Goal: Task Accomplishment & Management: Complete application form

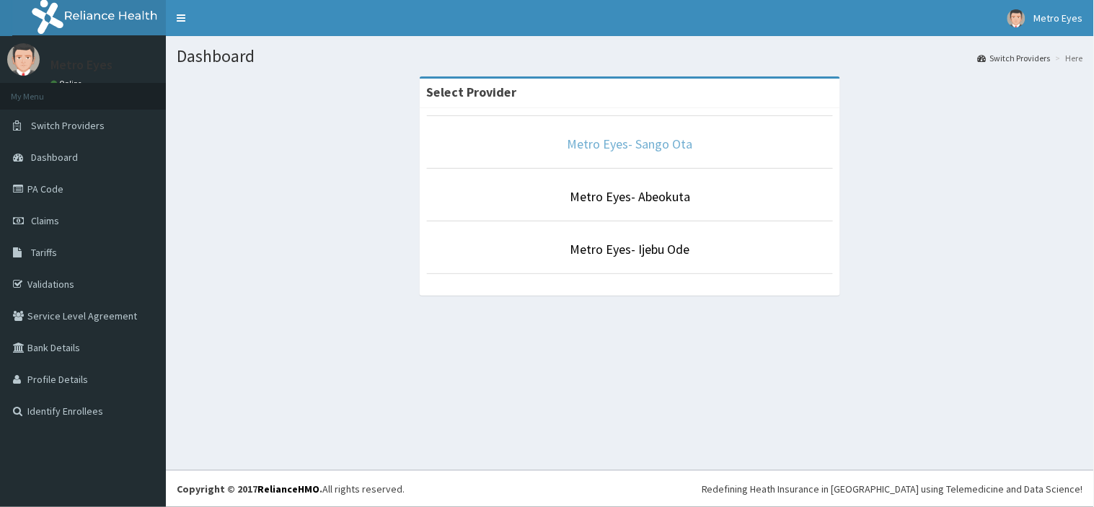
click at [609, 146] on link "Metro Eyes- Sango Ota" at bounding box center [630, 144] width 125 height 17
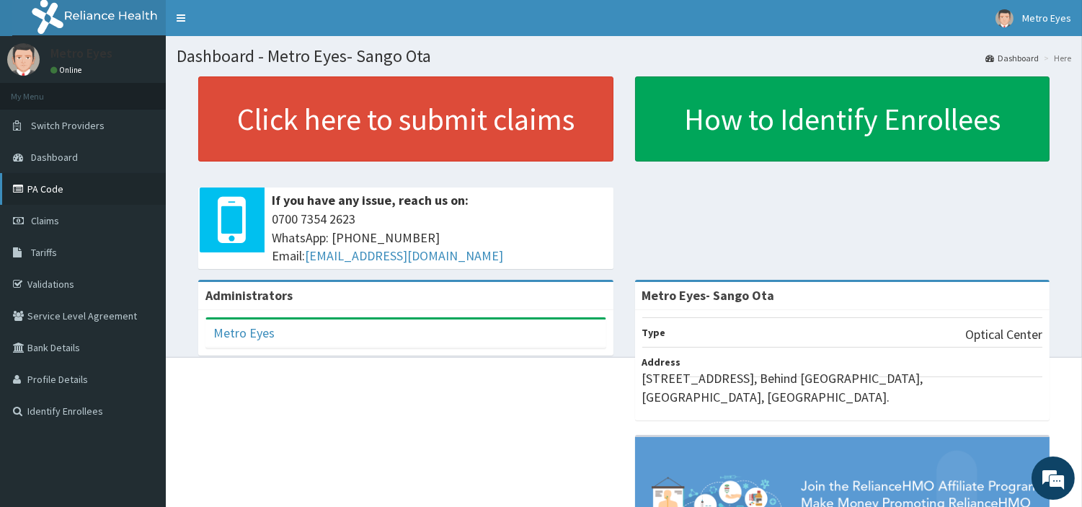
click at [66, 198] on link "PA Code" at bounding box center [83, 189] width 166 height 32
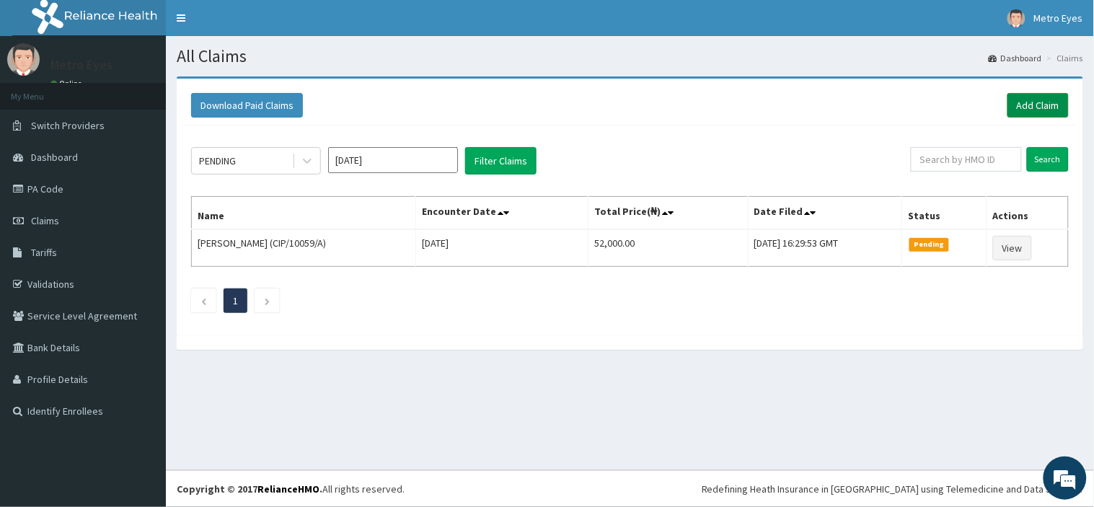
click at [1028, 98] on link "Add Claim" at bounding box center [1037, 105] width 61 height 25
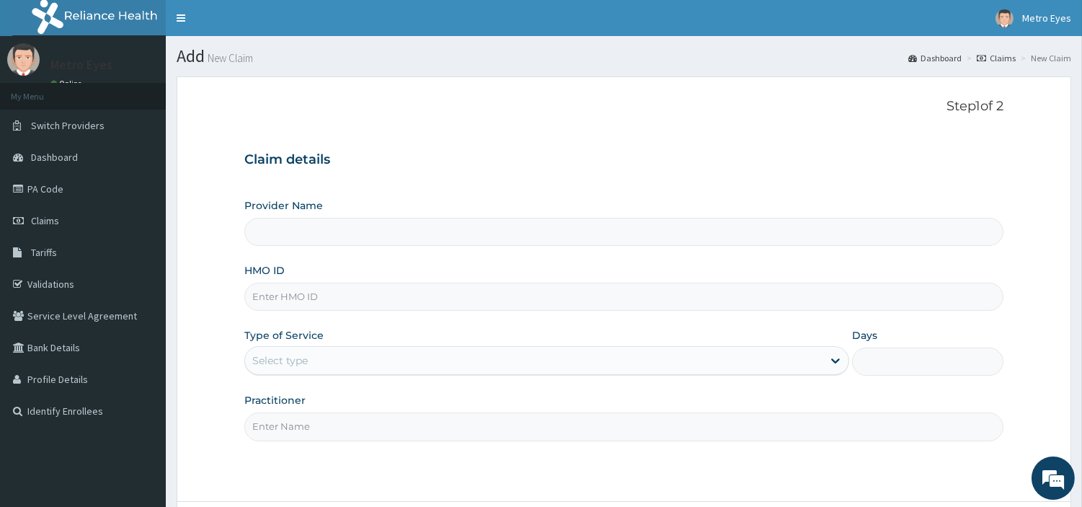
type input "Metro Eyes- Sango Ota"
click at [328, 298] on input "HMO ID" at bounding box center [623, 297] width 759 height 28
type input "c"
type input "CHL/10527/A"
click at [418, 362] on div "Select type" at bounding box center [534, 360] width 578 height 23
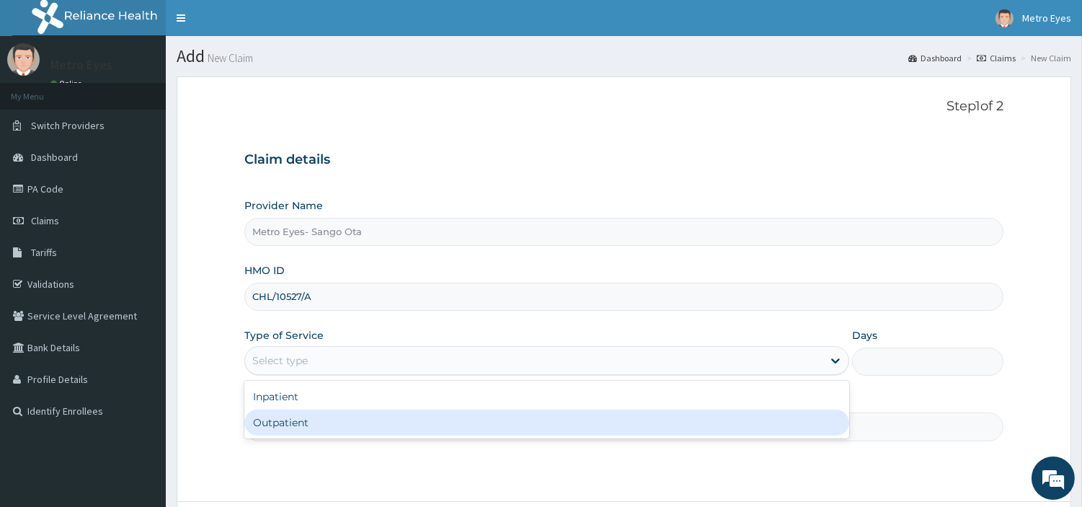
click at [278, 420] on div "Outpatient" at bounding box center [546, 423] width 605 height 26
type input "1"
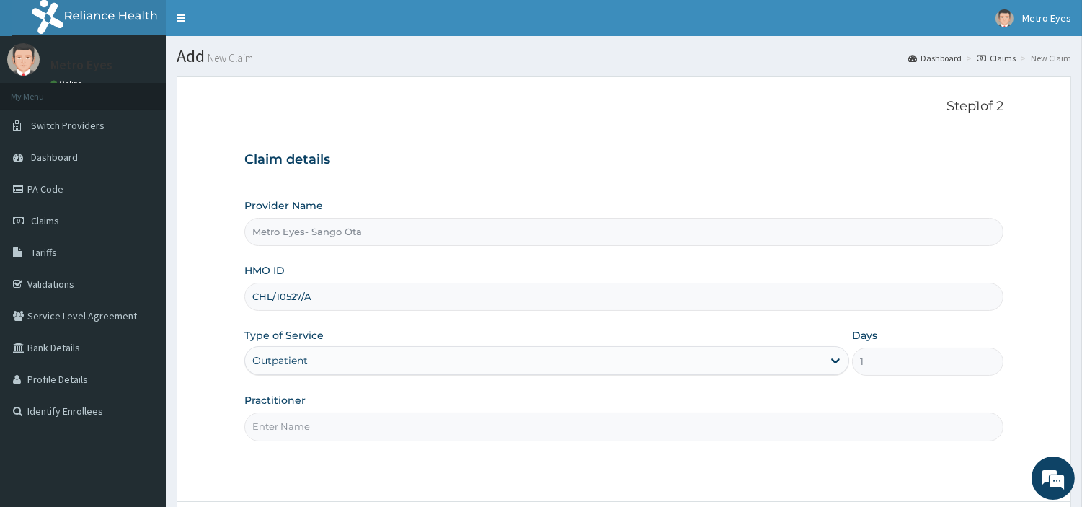
click at [321, 428] on input "Practitioner" at bounding box center [623, 427] width 759 height 28
type input "DR PRECIOUS"
click at [506, 385] on div "Provider Name Metro Eyes- Sango Ota HMO ID CHL/10527/A Type of Service Outpatie…" at bounding box center [623, 319] width 759 height 242
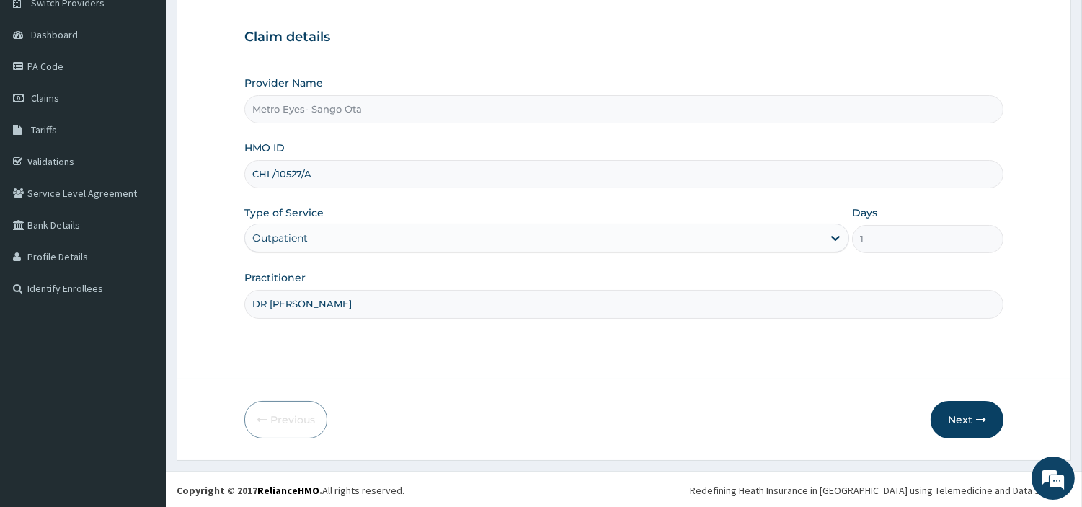
scroll to position [124, 0]
click at [965, 419] on button "Next" at bounding box center [967, 419] width 73 height 38
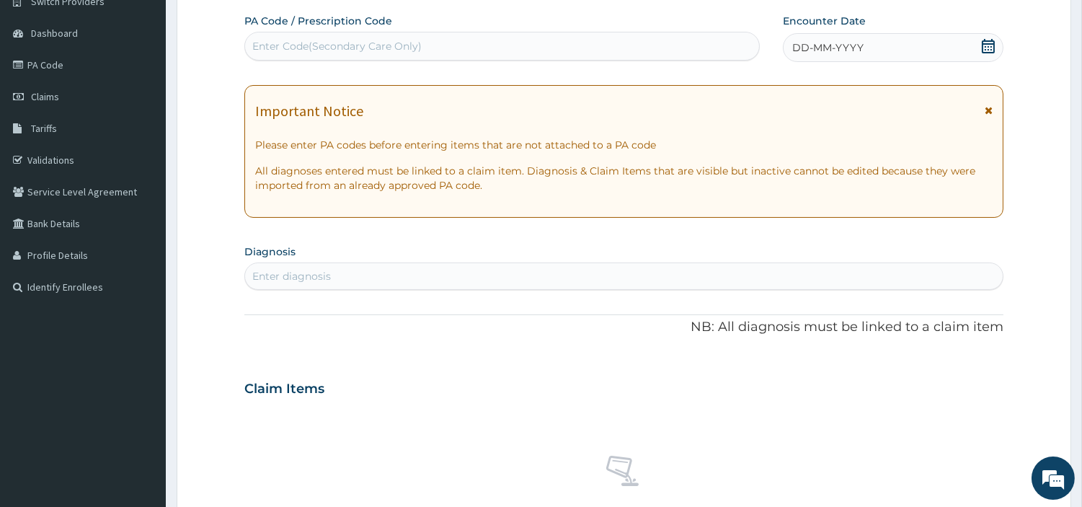
click at [608, 45] on div "Enter Code(Secondary Care Only)" at bounding box center [502, 46] width 514 height 23
drag, startPoint x: 608, startPoint y: 45, endPoint x: 454, endPoint y: 33, distance: 154.0
click at [454, 33] on div "Enter Code(Secondary Care Only)" at bounding box center [502, 46] width 516 height 29
click at [405, 45] on div "Enter Code(Secondary Care Only)" at bounding box center [336, 46] width 169 height 14
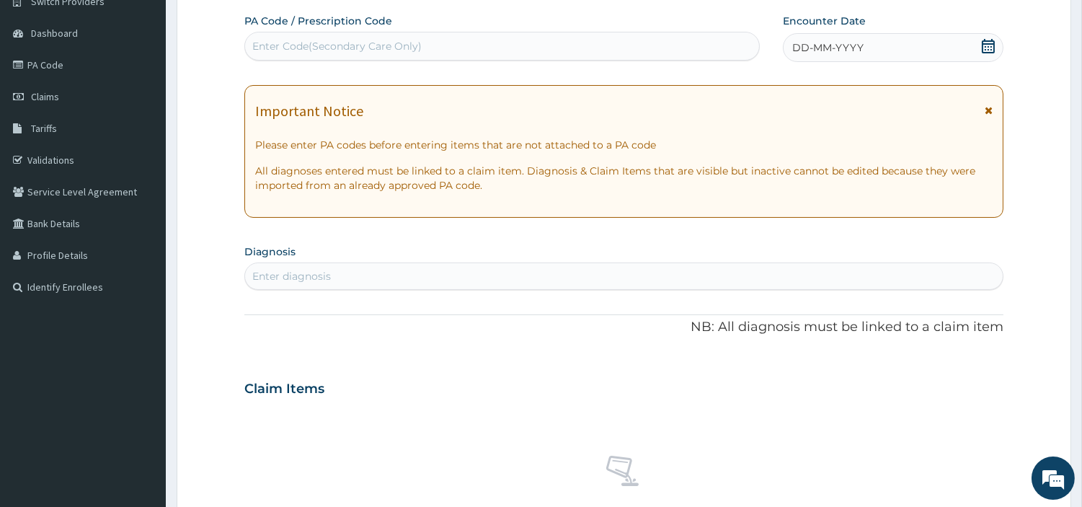
click at [405, 45] on div "Enter Code(Secondary Care Only)" at bounding box center [336, 46] width 169 height 14
drag, startPoint x: 405, startPoint y: 45, endPoint x: 293, endPoint y: 42, distance: 111.8
click at [293, 42] on div "Enter Code(Secondary Care Only)" at bounding box center [336, 46] width 169 height 14
drag, startPoint x: 293, startPoint y: 42, endPoint x: 275, endPoint y: 46, distance: 17.8
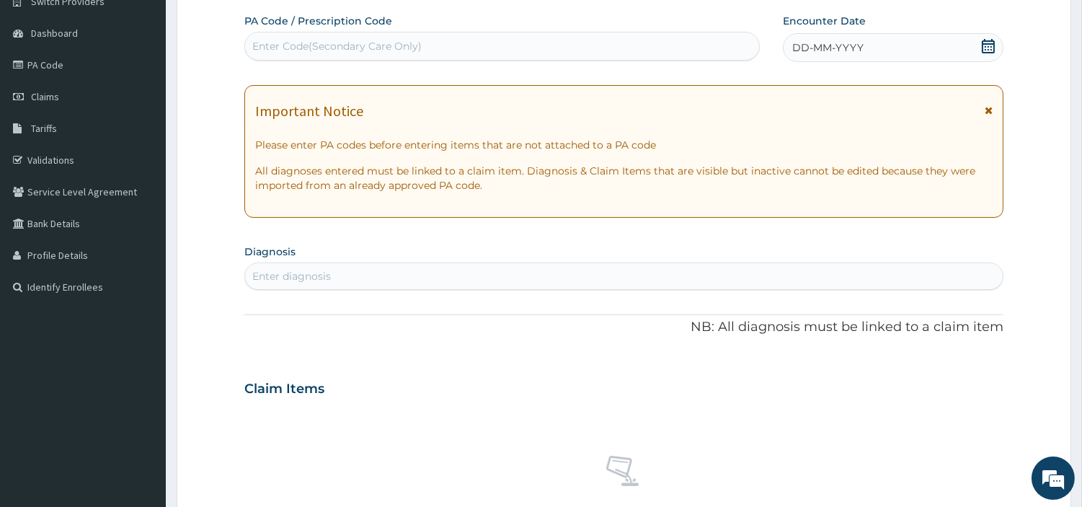
click at [275, 46] on div "Enter Code(Secondary Care Only)" at bounding box center [336, 46] width 169 height 14
type input "PA/EEA1B0"
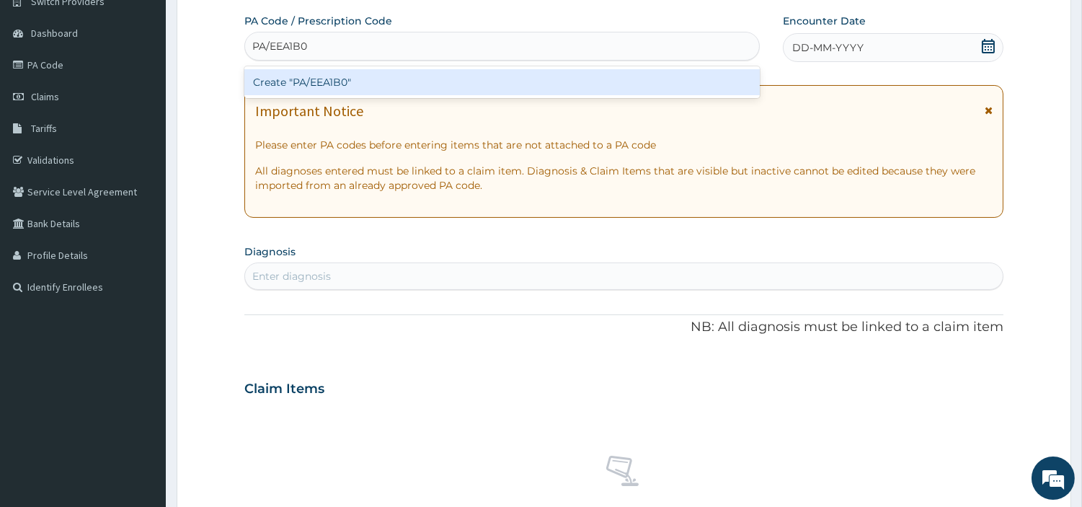
click at [313, 77] on div "Create "PA/EEA1B0"" at bounding box center [502, 82] width 516 height 26
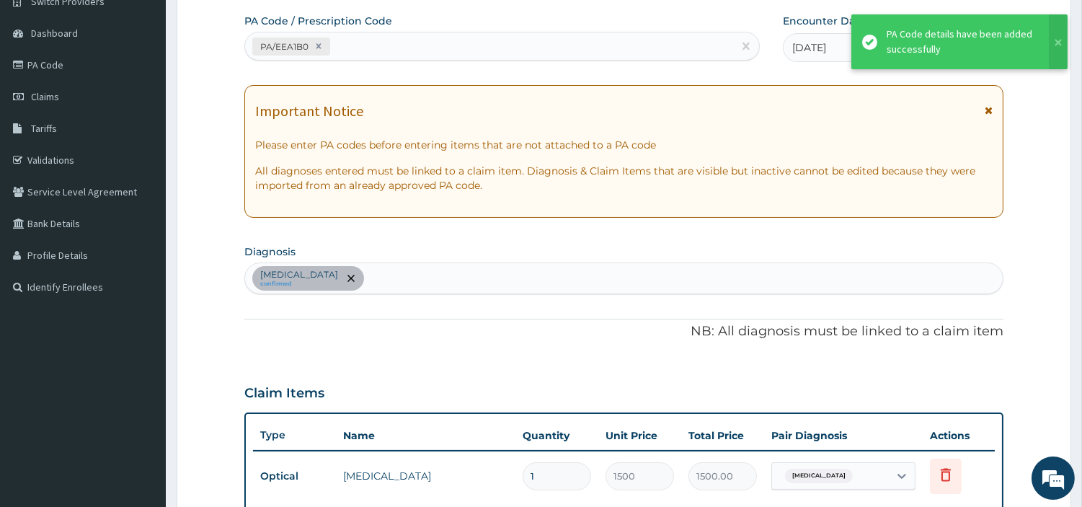
scroll to position [546, 0]
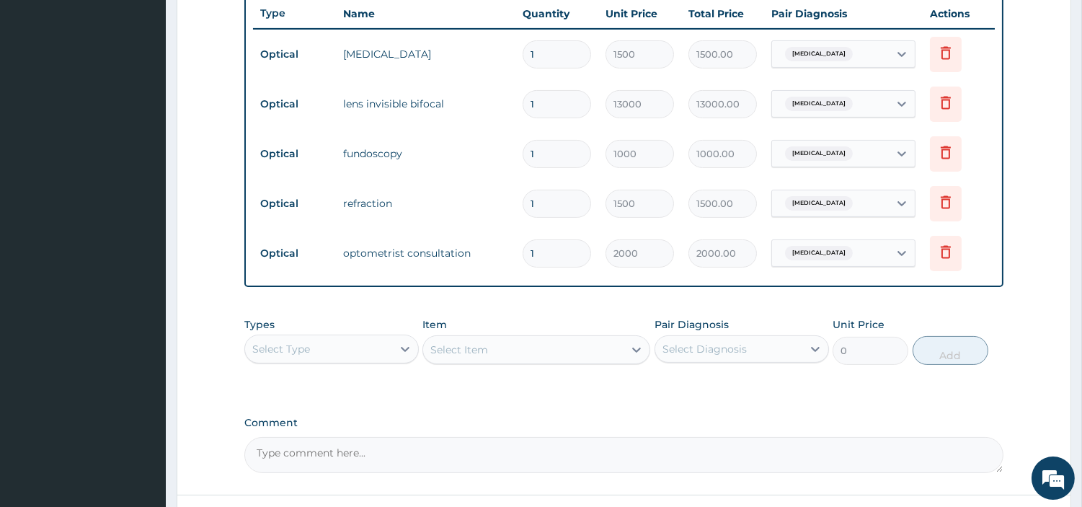
click at [517, 304] on div "PA Code / Prescription Code PA/EEA1B0 Encounter Date 14-08-2025 Important Notic…" at bounding box center [623, 32] width 759 height 881
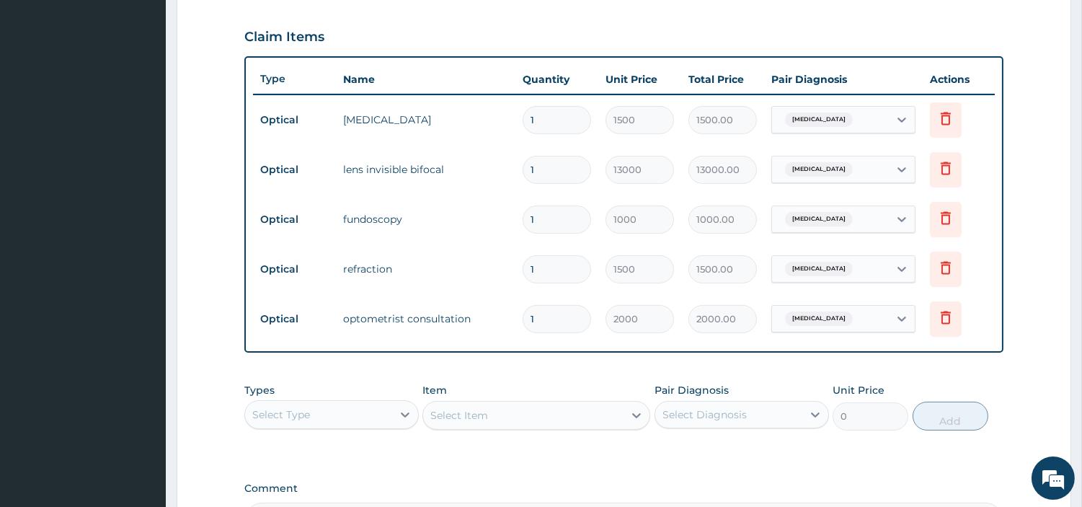
scroll to position [482, 0]
click at [542, 167] on input "1" at bounding box center [557, 168] width 69 height 28
type input "0.00"
type input "3"
type input "39000.00"
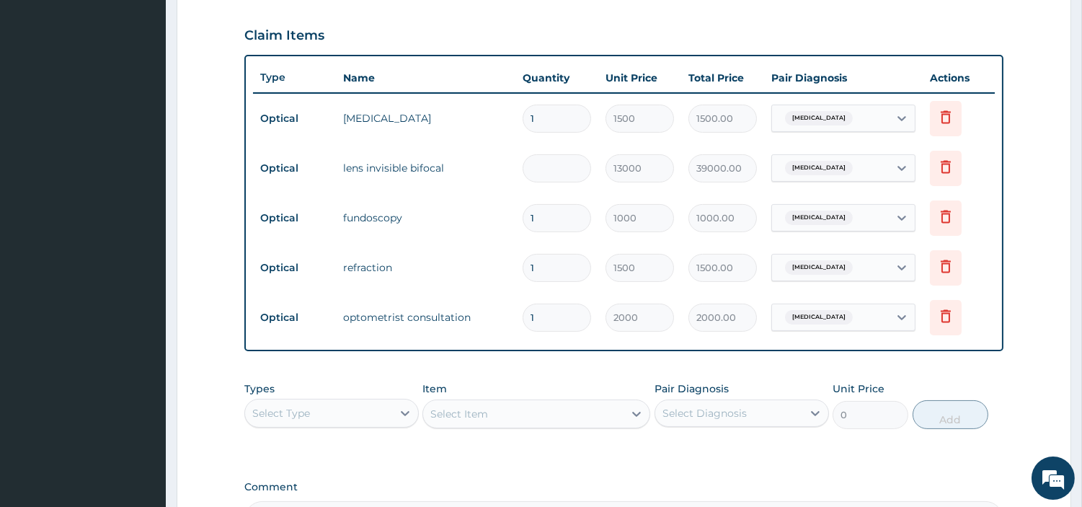
type input "0.00"
type input "4"
type input "52000.00"
type input "4"
click at [487, 466] on div "PA Code / Prescription Code PA/EEA1B0 Encounter Date 14-08-2025 Important Notic…" at bounding box center [623, 96] width 759 height 881
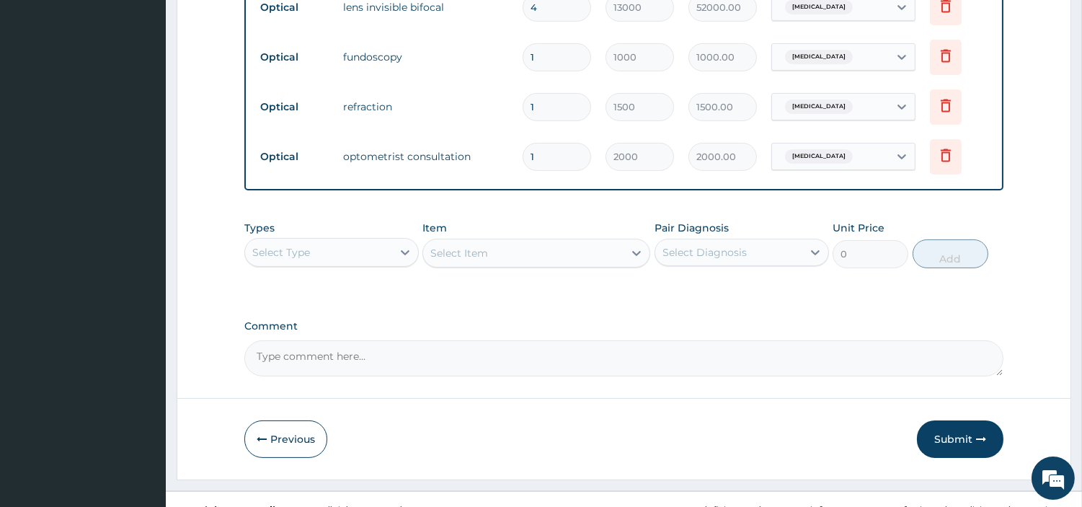
scroll to position [663, 0]
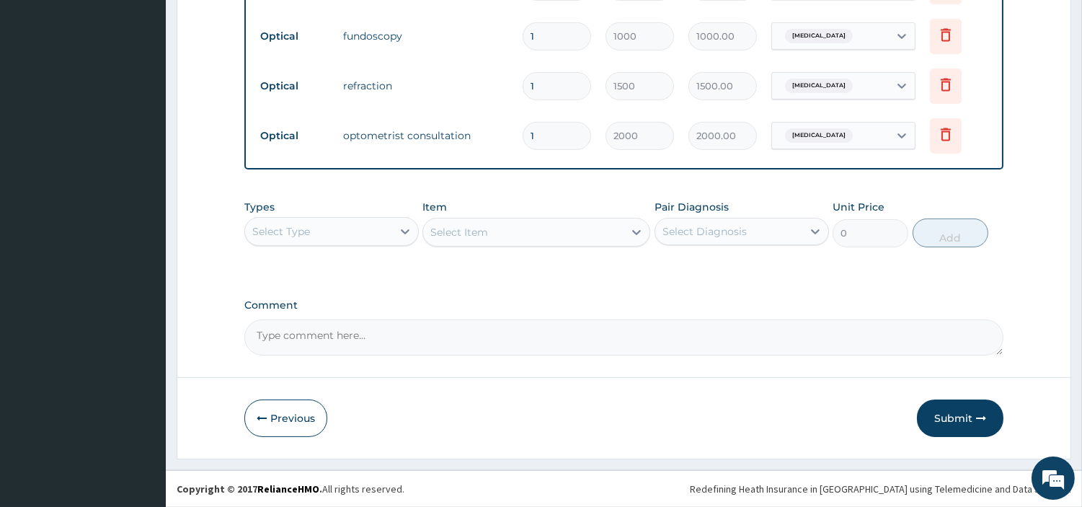
click at [321, 336] on textarea "Comment" at bounding box center [623, 337] width 759 height 36
type textarea "KINDLY APPROVE GLASSES @ 40,000"
click at [951, 413] on button "Submit" at bounding box center [960, 419] width 87 height 38
